Goal: Use online tool/utility: Utilize a website feature to perform a specific function

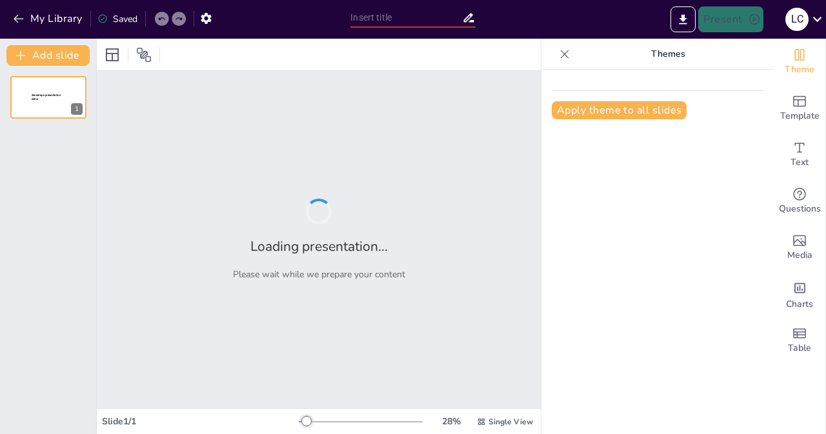
type input "Imported Proyecto Diagnostico y Estrategia - Info al Pax.pptx"
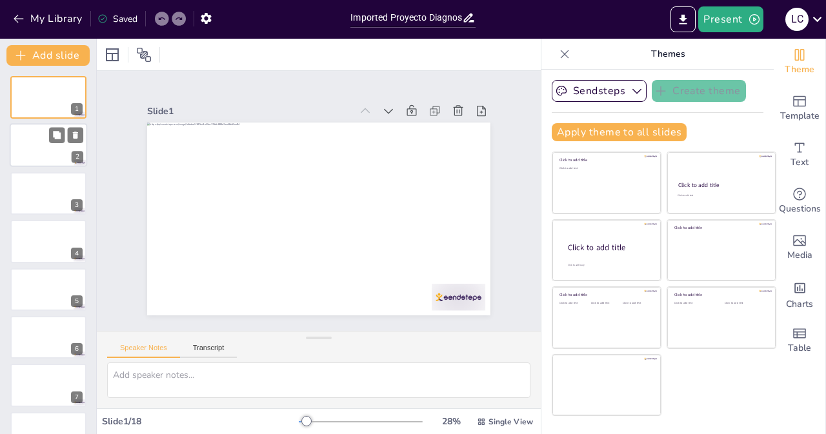
click at [66, 157] on div at bounding box center [48, 146] width 77 height 44
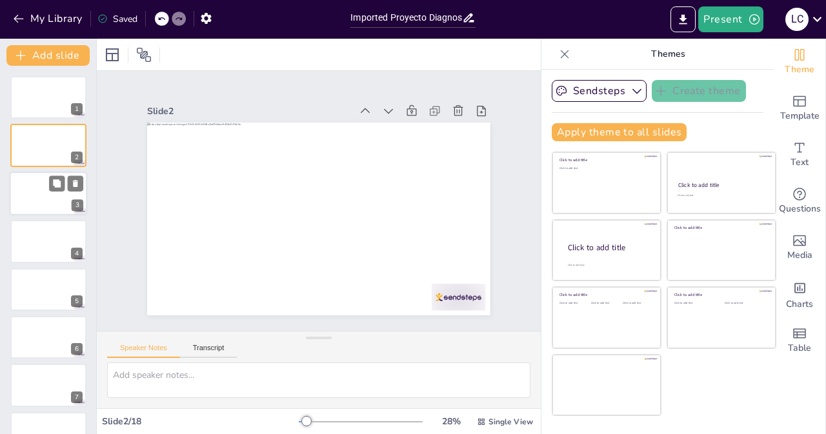
click at [54, 212] on div at bounding box center [48, 194] width 77 height 44
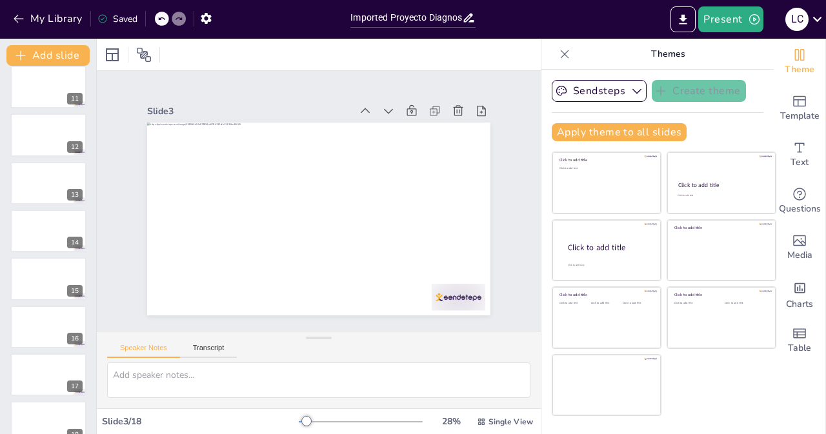
scroll to position [511, 0]
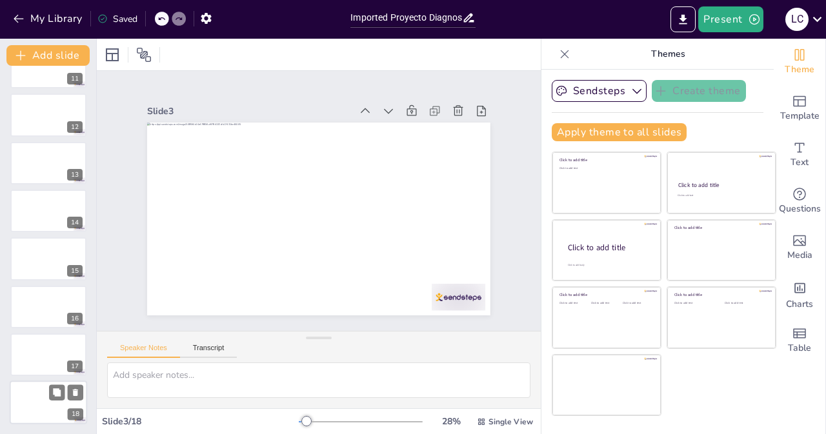
click at [77, 403] on div at bounding box center [48, 403] width 77 height 44
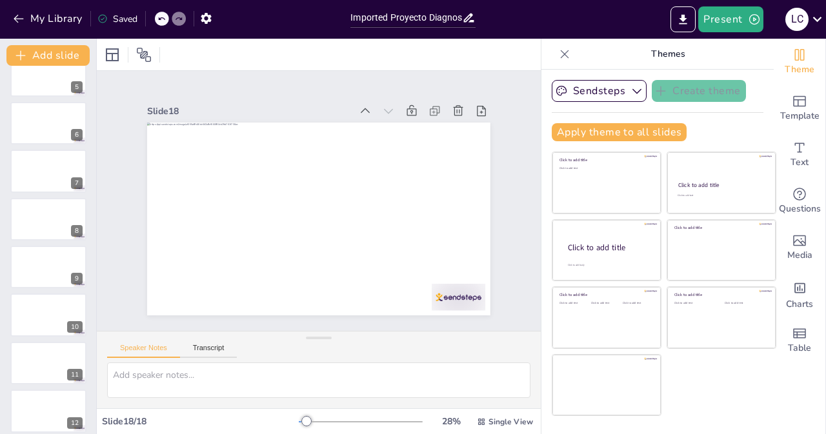
scroll to position [0, 0]
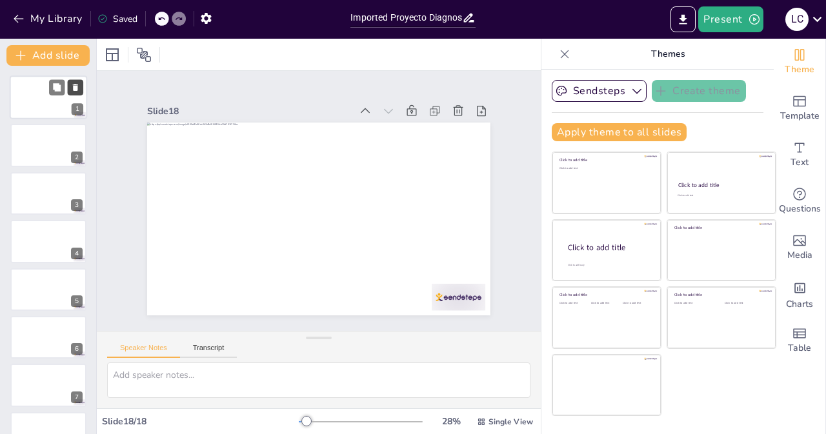
click at [72, 91] on icon at bounding box center [75, 87] width 9 height 9
click at [756, 19] on icon "button" at bounding box center [754, 19] width 13 height 13
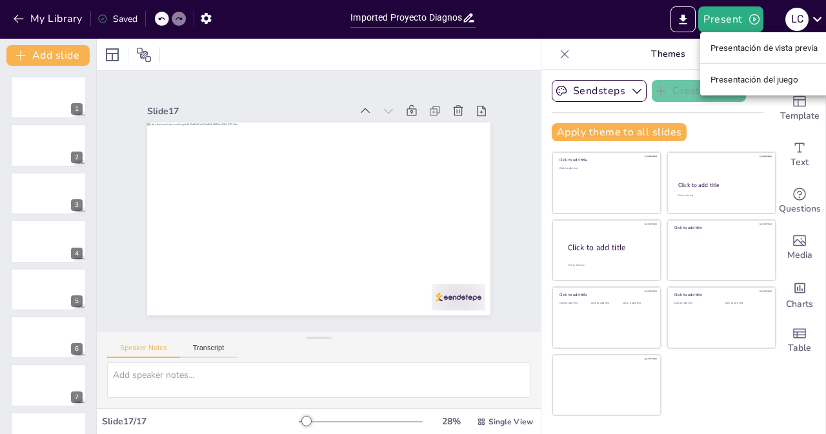
click at [592, 54] on div at bounding box center [413, 217] width 826 height 434
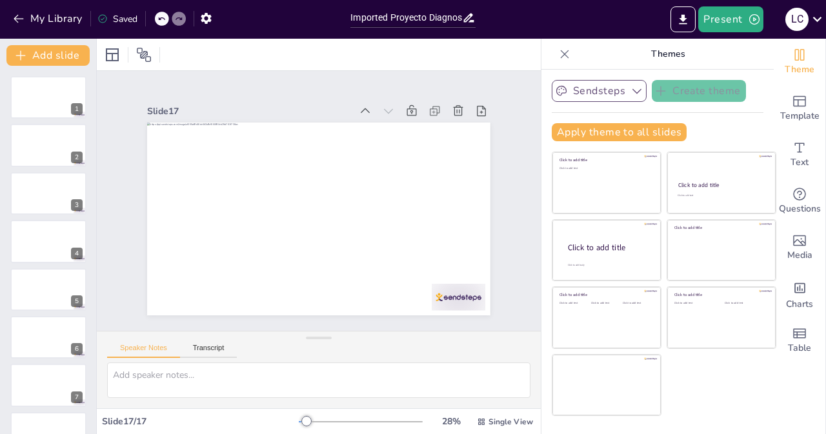
click at [631, 92] on icon "button" at bounding box center [637, 91] width 13 height 13
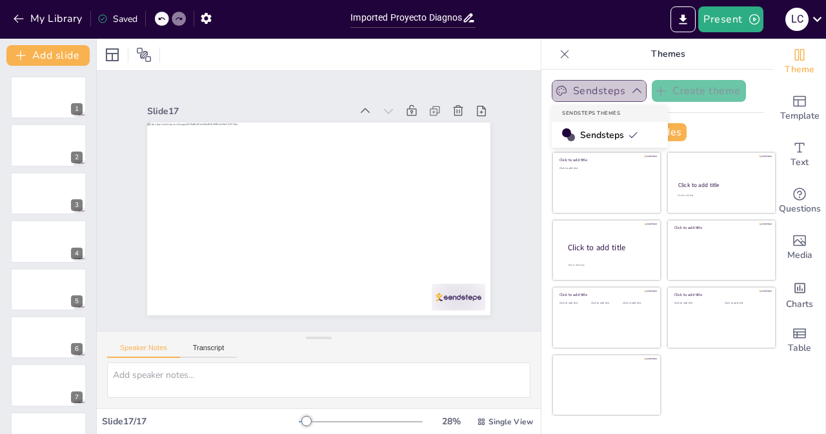
click at [631, 92] on icon "button" at bounding box center [637, 91] width 13 height 13
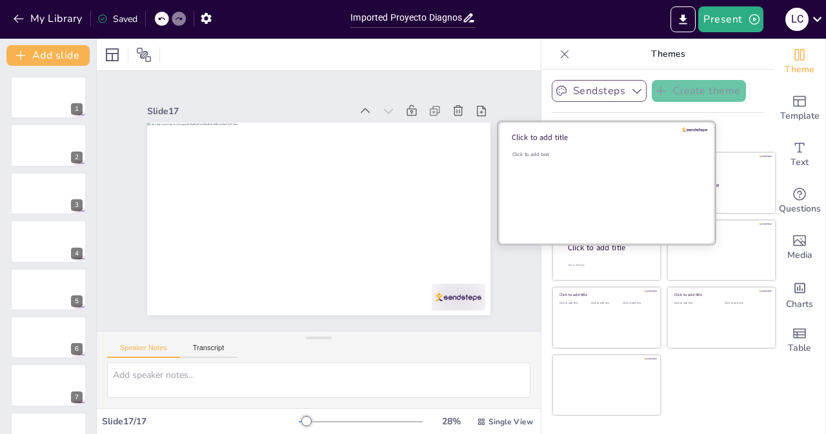
click at [622, 175] on div "Click to add text" at bounding box center [604, 191] width 185 height 80
